Goal: Task Accomplishment & Management: Use online tool/utility

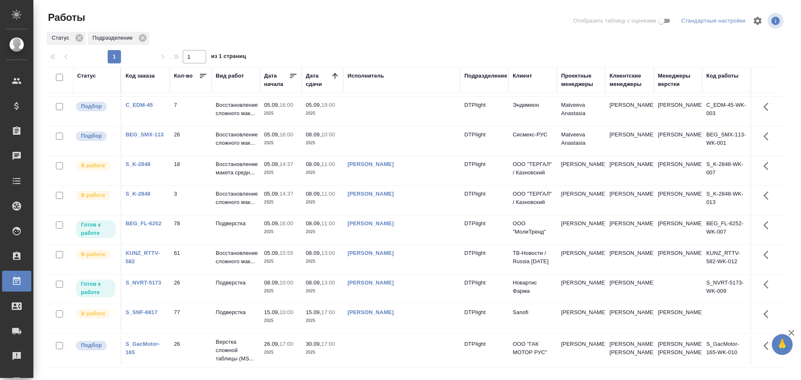
scroll to position [259, 0]
drag, startPoint x: 801, startPoint y: 310, endPoint x: 785, endPoint y: 305, distance: 16.2
click at [785, 305] on div "Работы Отобразить таблицу с оценками Стандартные настройки Статус Подразделение…" at bounding box center [417, 186] width 768 height 372
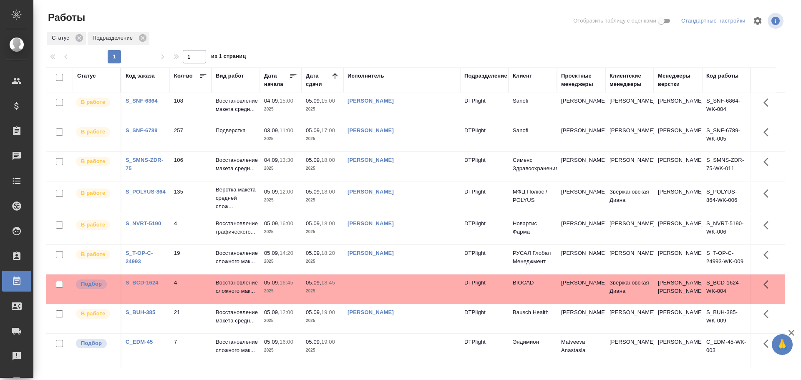
scroll to position [0, 0]
click at [392, 293] on td at bounding box center [401, 289] width 117 height 29
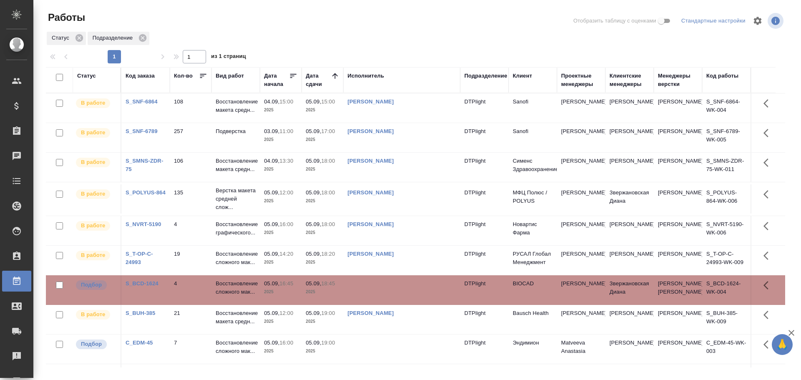
click at [392, 293] on td at bounding box center [401, 289] width 117 height 29
click at [376, 293] on td at bounding box center [401, 289] width 117 height 29
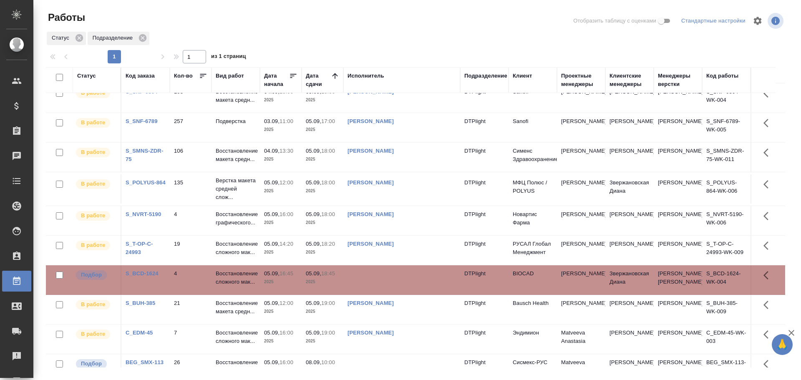
scroll to position [2, 0]
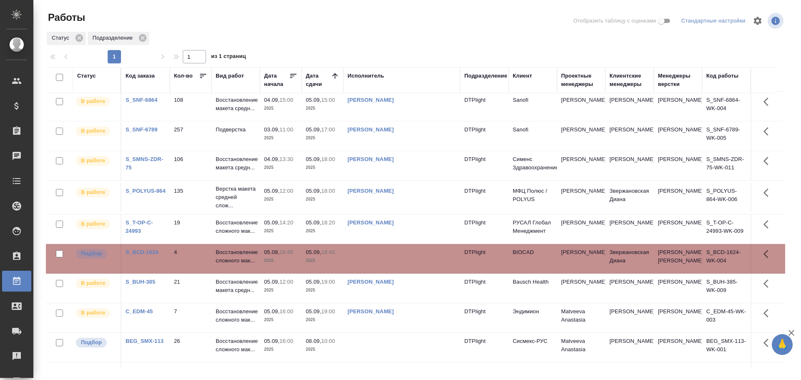
click at [373, 77] on div "Исполнитель" at bounding box center [366, 76] width 37 height 8
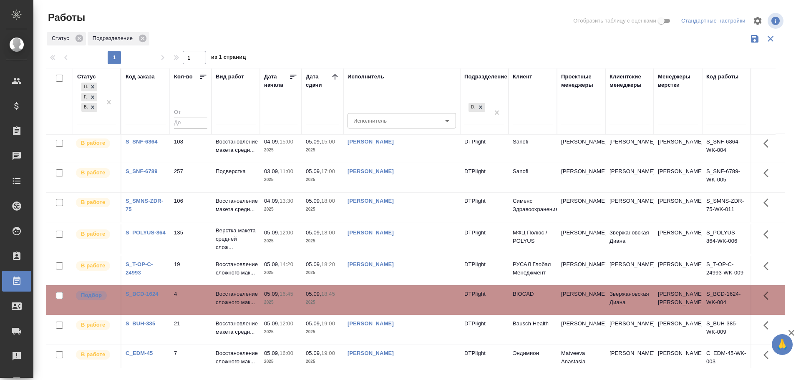
scroll to position [42, 0]
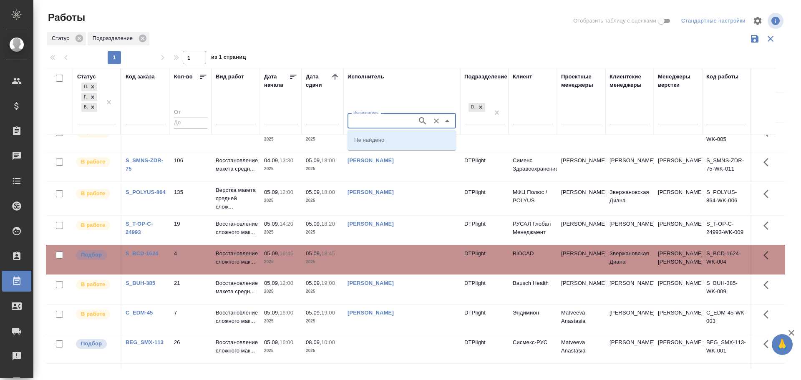
click at [370, 124] on input "Исполнитель" at bounding box center [381, 121] width 63 height 10
type input "Крамник"
click at [375, 141] on p "Крамник Артем" at bounding box center [376, 140] width 45 height 8
type input "Крамник Артем"
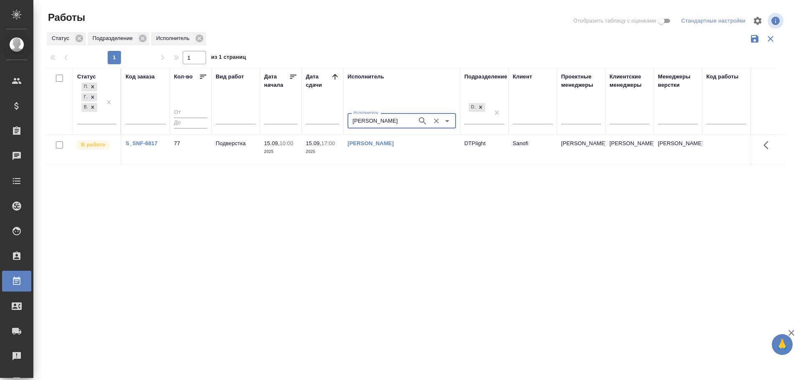
scroll to position [0, 0]
click at [439, 120] on icon "Очистить" at bounding box center [436, 121] width 8 height 8
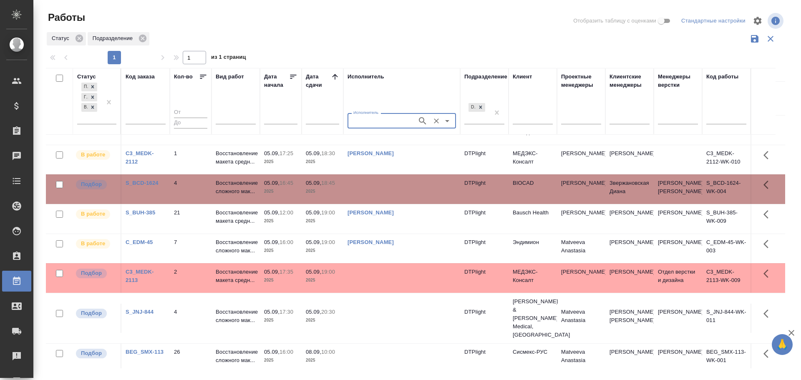
scroll to position [130, 0]
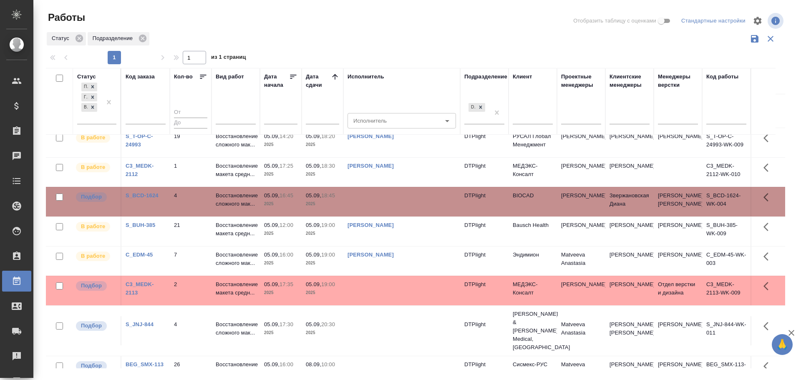
click at [398, 194] on td at bounding box center [401, 201] width 117 height 29
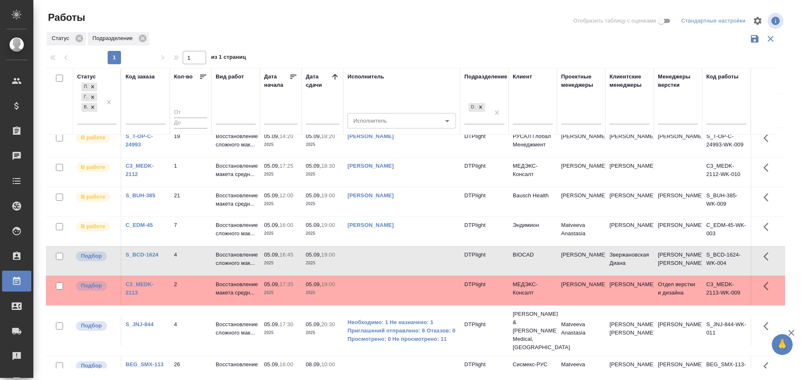
drag, startPoint x: 780, startPoint y: 153, endPoint x: 795, endPoint y: 141, distance: 19.0
click at [795, 141] on div "Работы Отобразить таблицу с оценками Стандартные настройки Статус Подразделение…" at bounding box center [418, 186] width 755 height 373
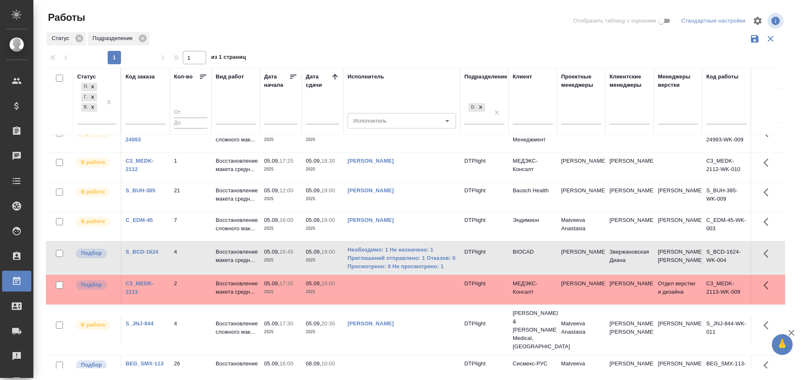
scroll to position [133, 0]
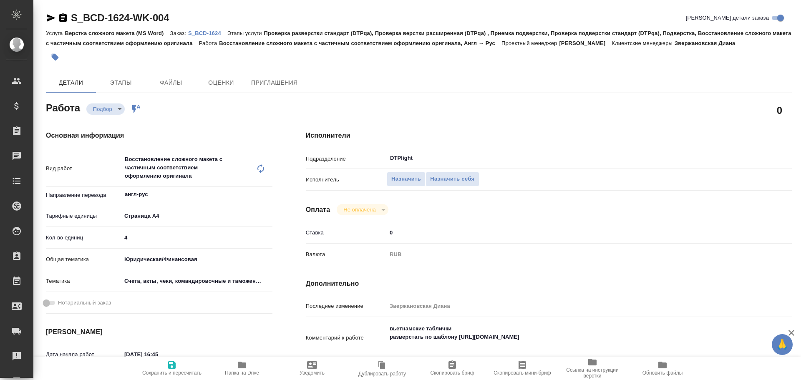
type textarea "x"
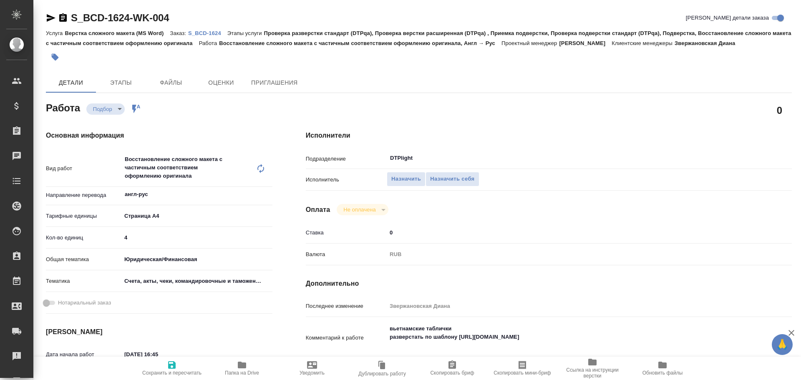
type textarea "x"
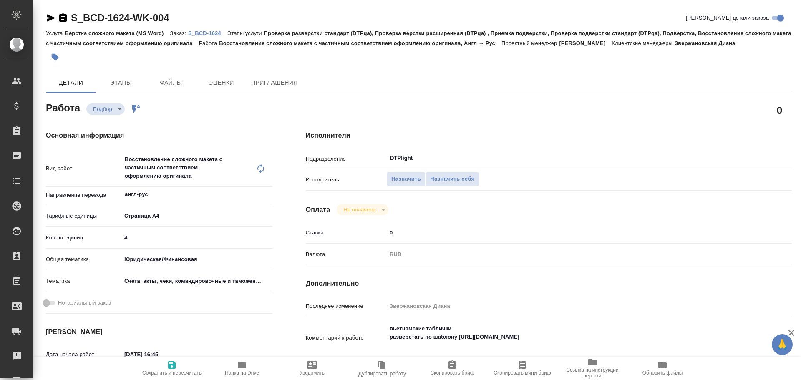
type textarea "x"
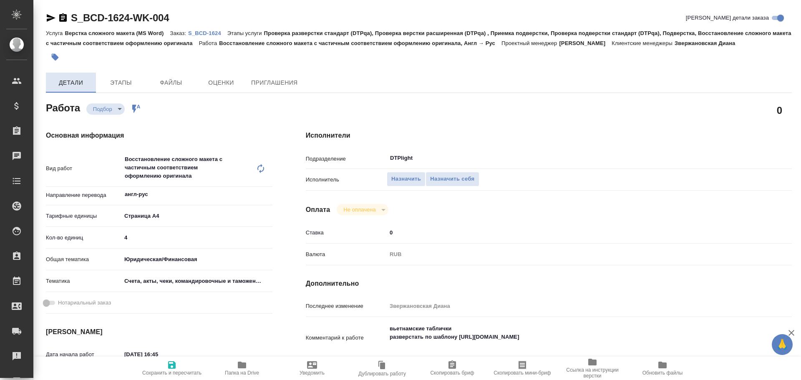
type textarea "x"
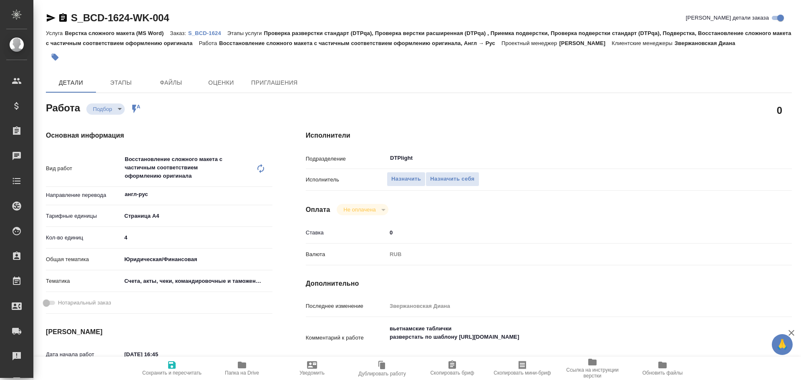
type textarea "x"
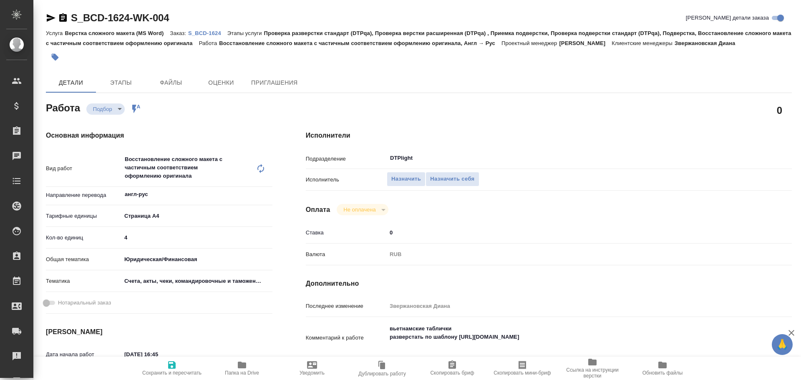
type textarea "x"
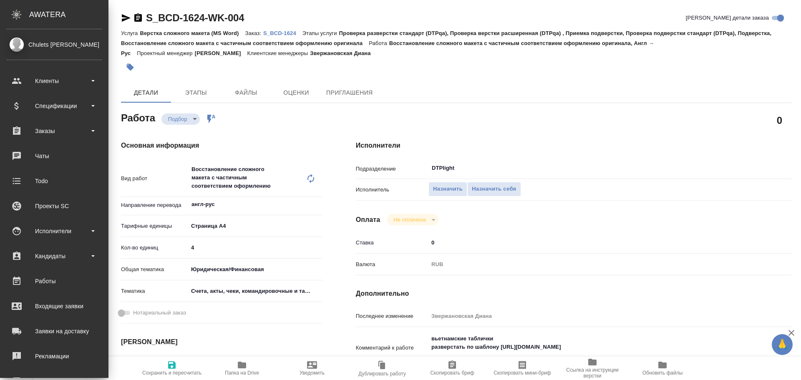
type textarea "x"
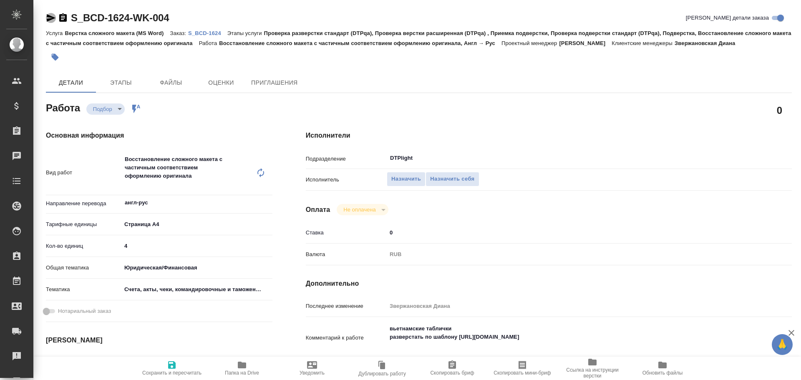
click at [49, 19] on icon "button" at bounding box center [51, 18] width 9 height 8
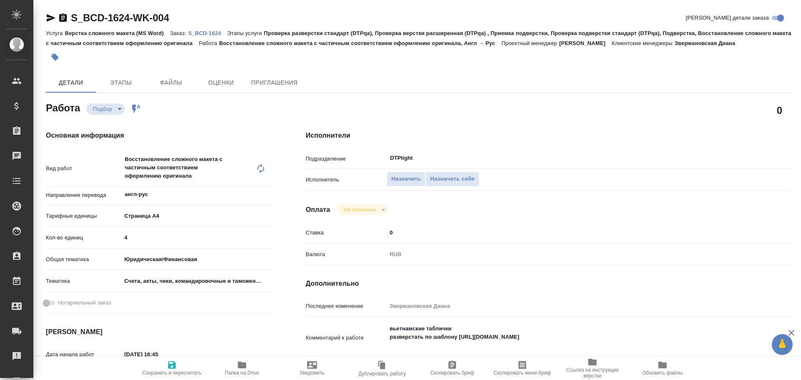
type textarea "x"
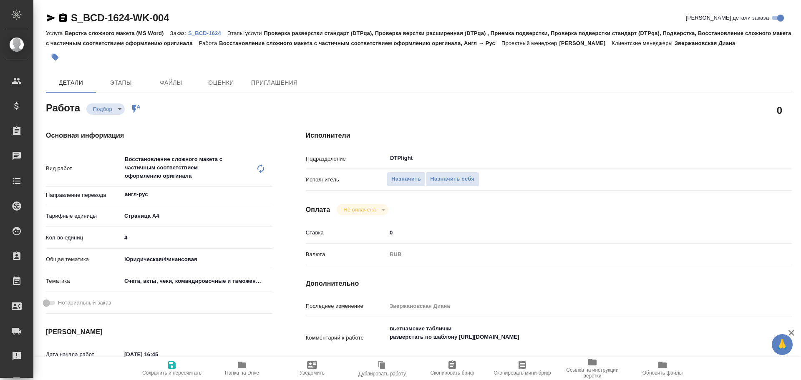
type textarea "x"
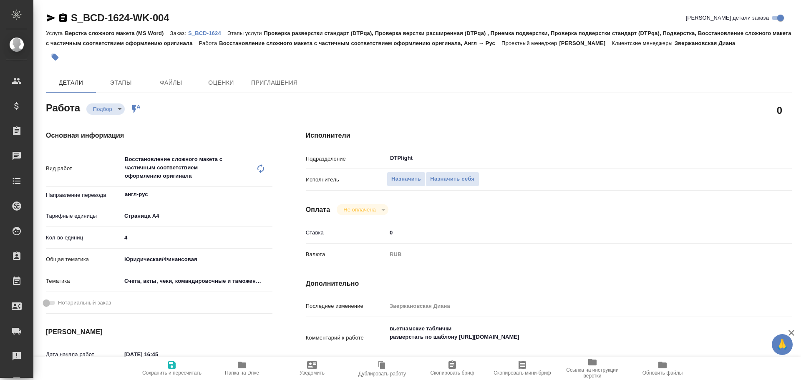
type textarea "x"
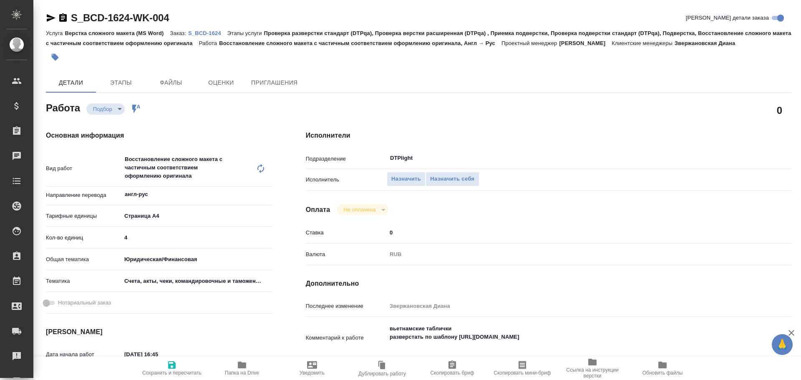
type textarea "x"
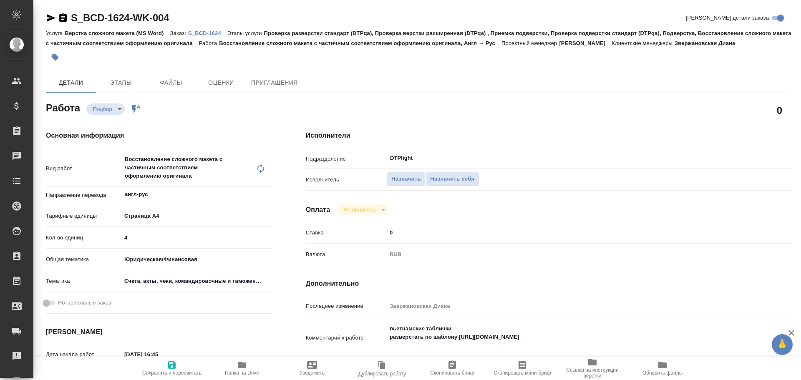
type textarea "x"
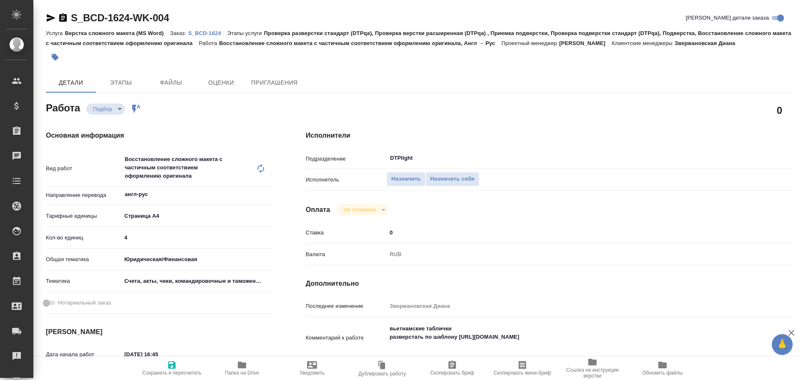
type textarea "x"
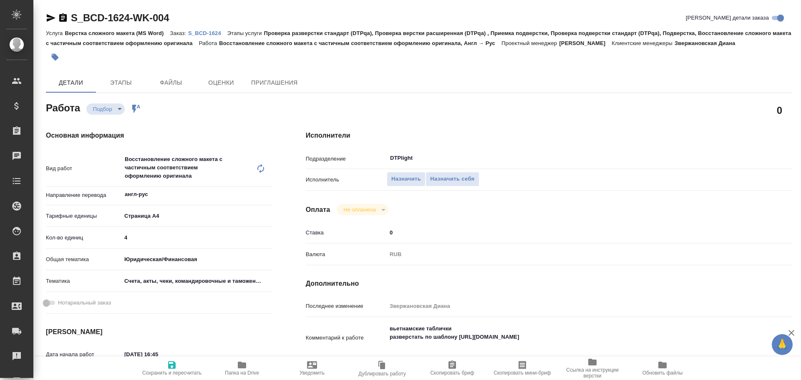
click at [54, 13] on icon "button" at bounding box center [51, 18] width 10 height 10
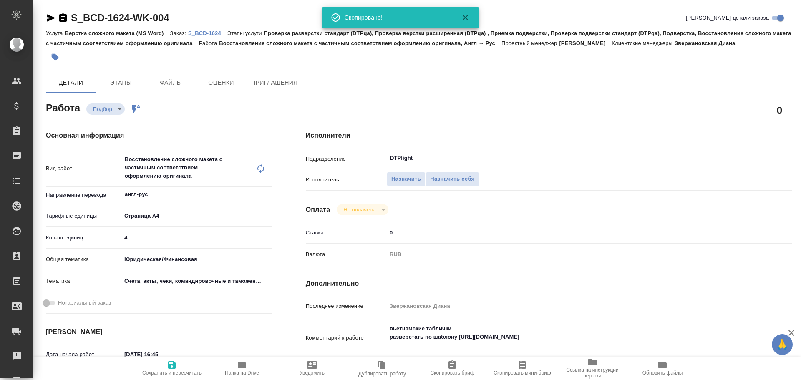
type textarea "x"
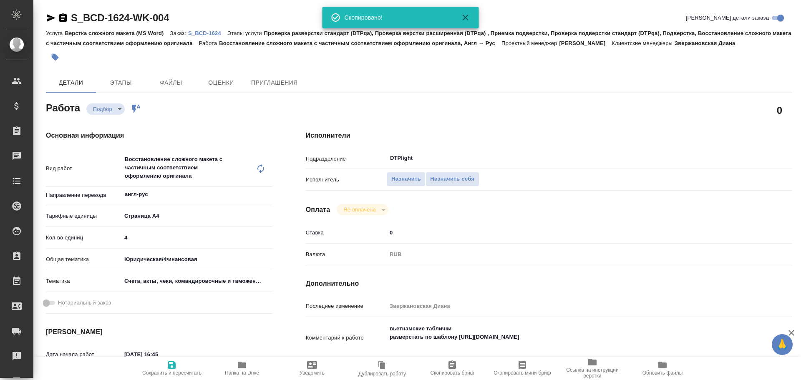
type textarea "x"
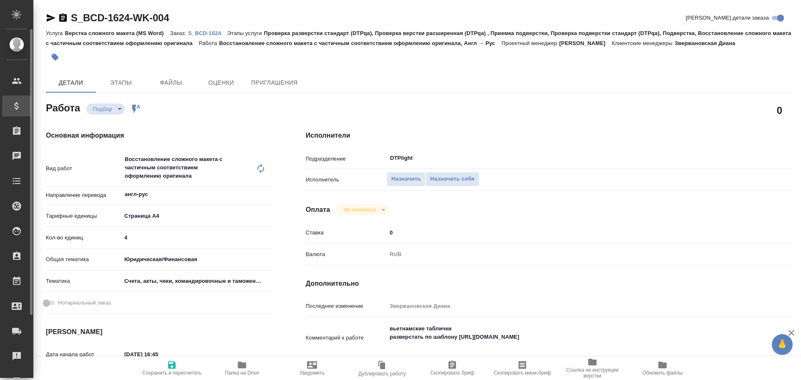
type textarea "x"
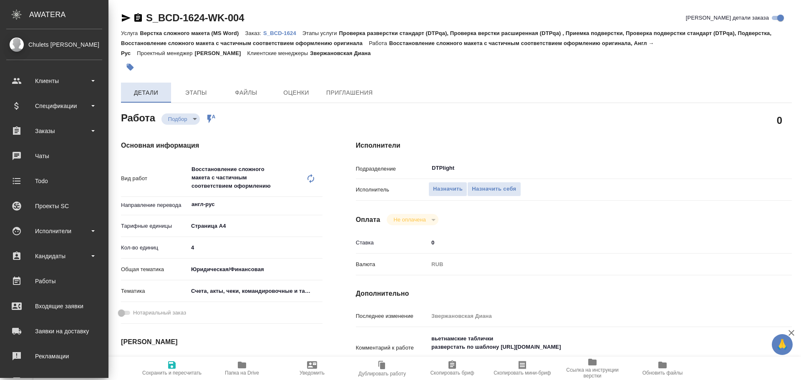
type textarea "x"
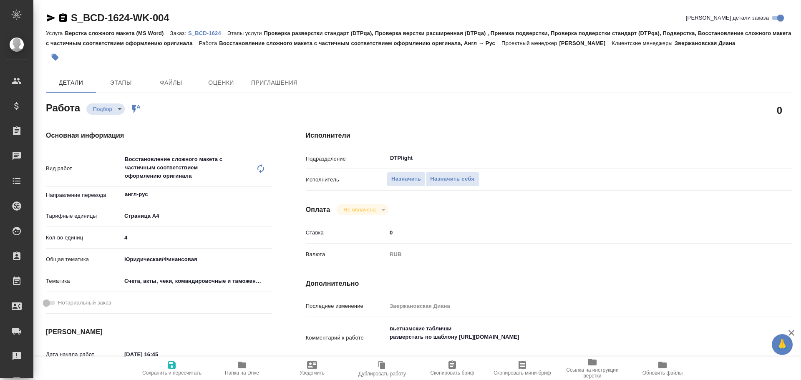
type textarea "x"
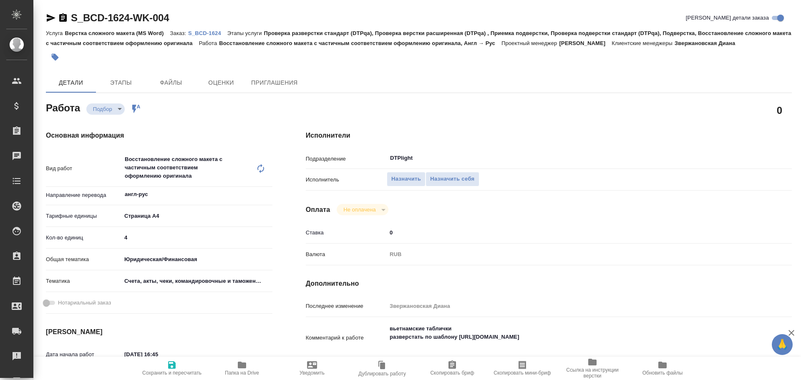
type textarea "x"
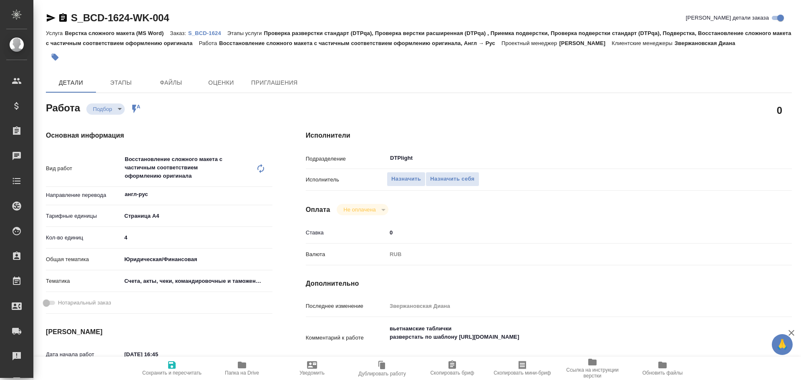
type textarea "x"
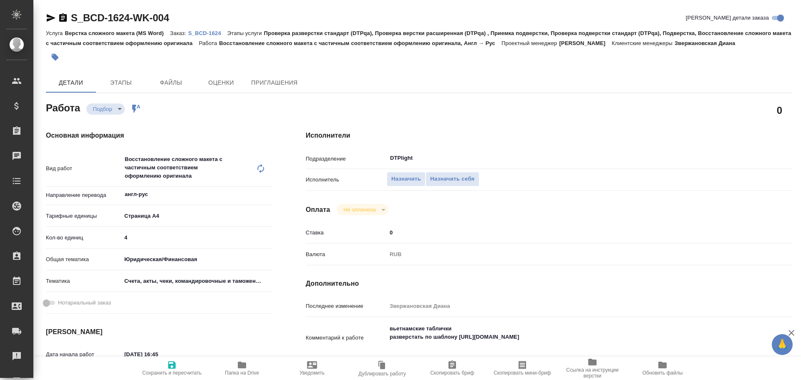
type textarea "x"
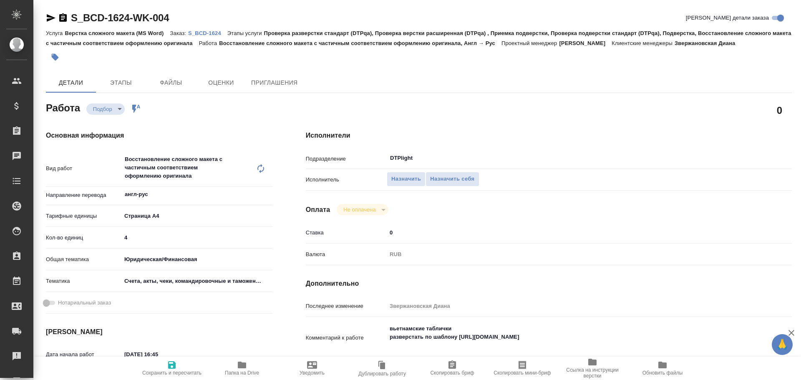
type textarea "x"
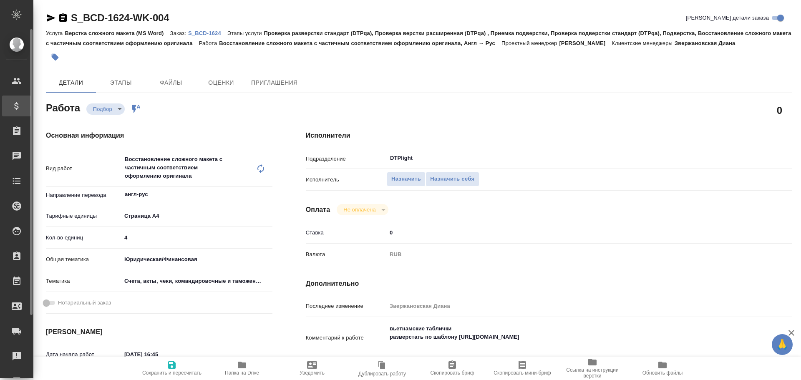
type textarea "x"
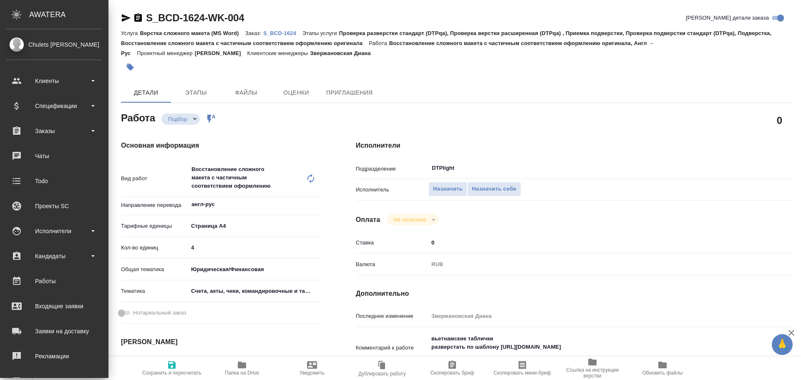
type textarea "x"
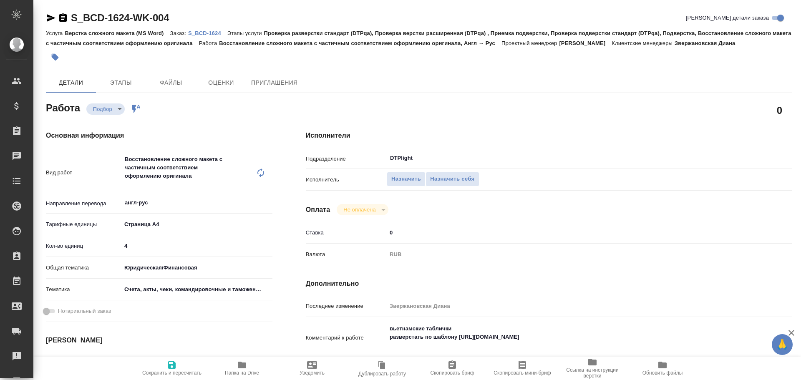
type textarea "x"
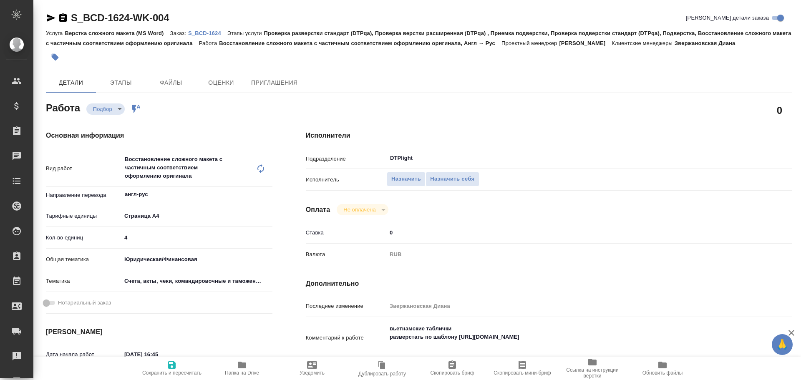
type textarea "x"
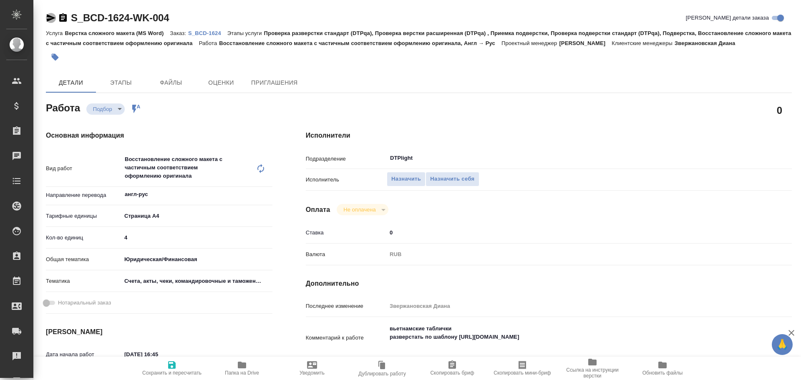
click at [48, 20] on icon "button" at bounding box center [51, 18] width 9 height 8
